Goal: Check status

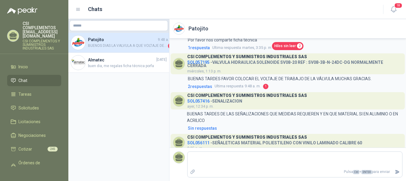
scroll to position [161, 0]
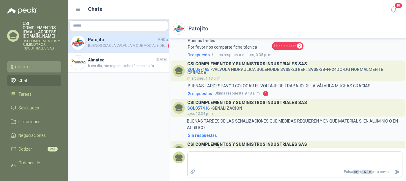
click at [20, 63] on span "Inicio" at bounding box center [23, 66] width 10 height 7
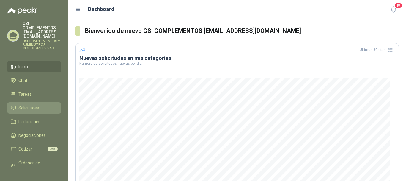
click at [30, 104] on span "Solicitudes" at bounding box center [28, 107] width 21 height 7
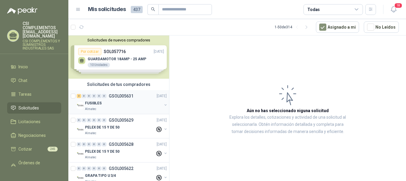
click at [114, 94] on p "GSOL005631" at bounding box center [121, 96] width 25 height 4
